Goal: Navigation & Orientation: Locate item on page

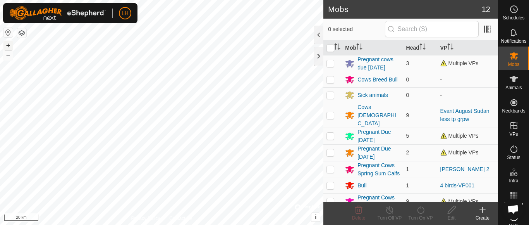
click at [7, 44] on button "+" at bounding box center [7, 45] width 9 height 9
click at [7, 45] on button "+" at bounding box center [7, 45] width 9 height 9
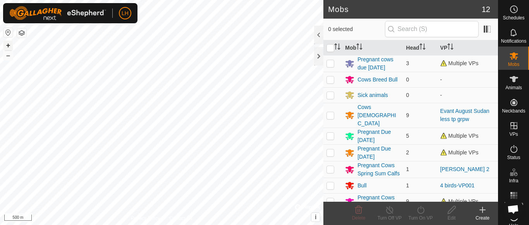
click at [7, 46] on button "+" at bounding box center [7, 45] width 9 height 9
click at [9, 44] on button "+" at bounding box center [7, 45] width 9 height 9
